Goal: Transaction & Acquisition: Subscribe to service/newsletter

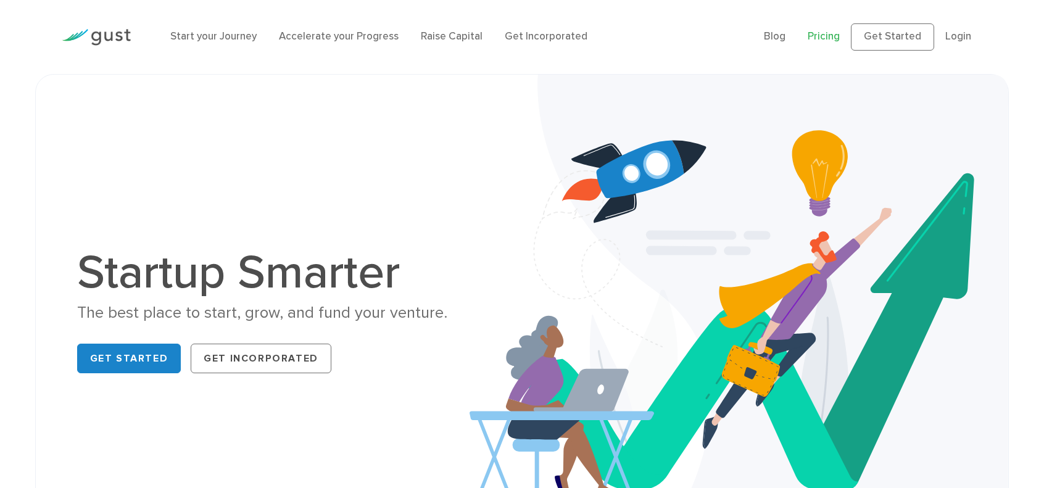
click at [808, 43] on link "Pricing" at bounding box center [824, 36] width 32 height 12
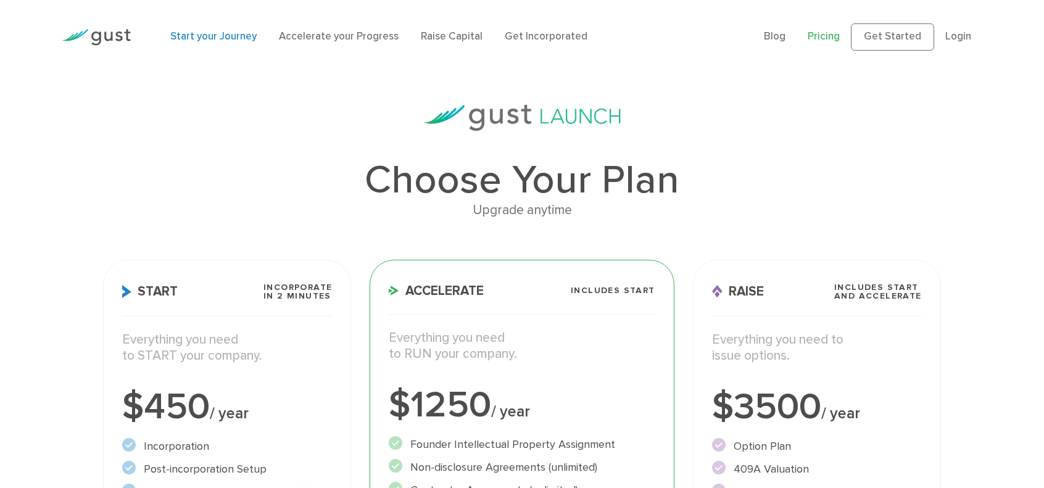
click at [193, 43] on link "Start your Journey" at bounding box center [213, 36] width 86 height 12
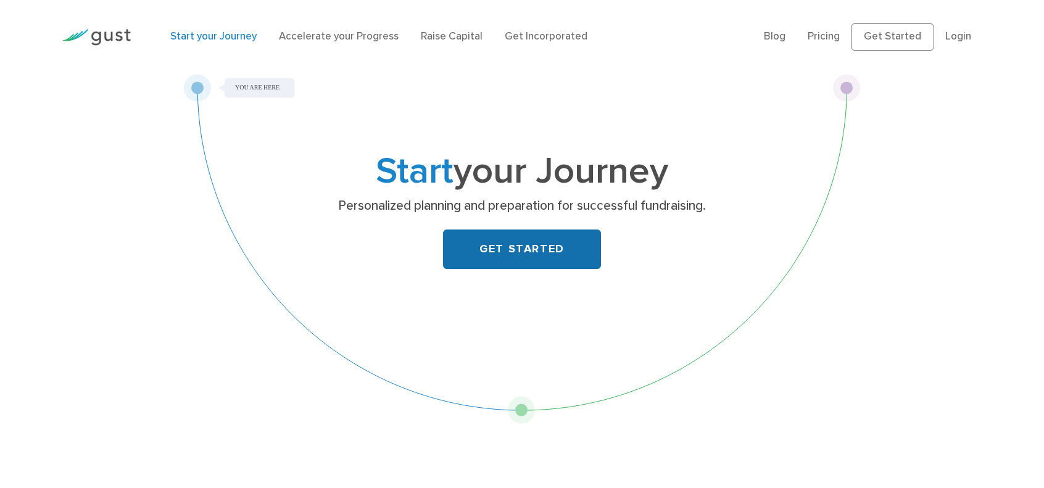
click at [528, 266] on link "GET STARTED" at bounding box center [522, 249] width 158 height 39
